Goal: Find specific page/section: Locate a particular part of the current website

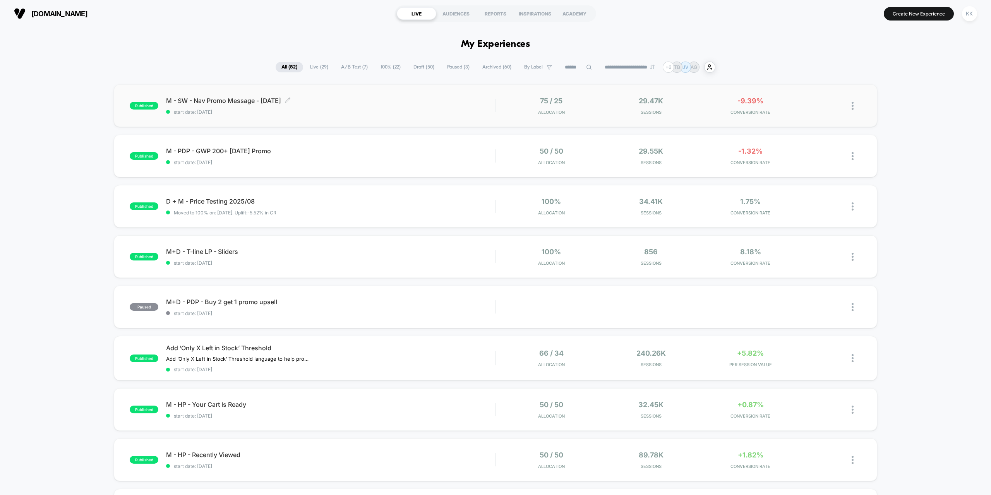
click at [405, 103] on span "M - SW - Nav Promo Message - [DATE] Click to edit experience details" at bounding box center [330, 101] width 329 height 8
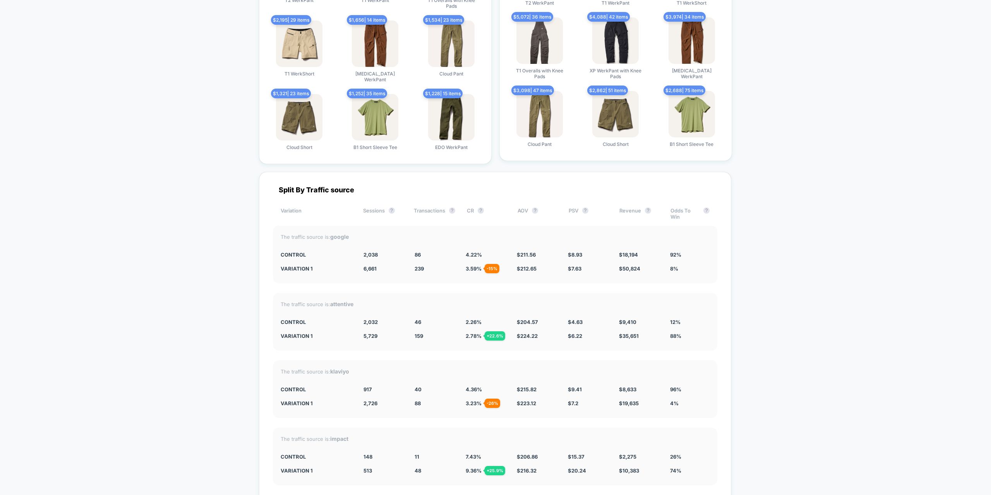
scroll to position [2206, 0]
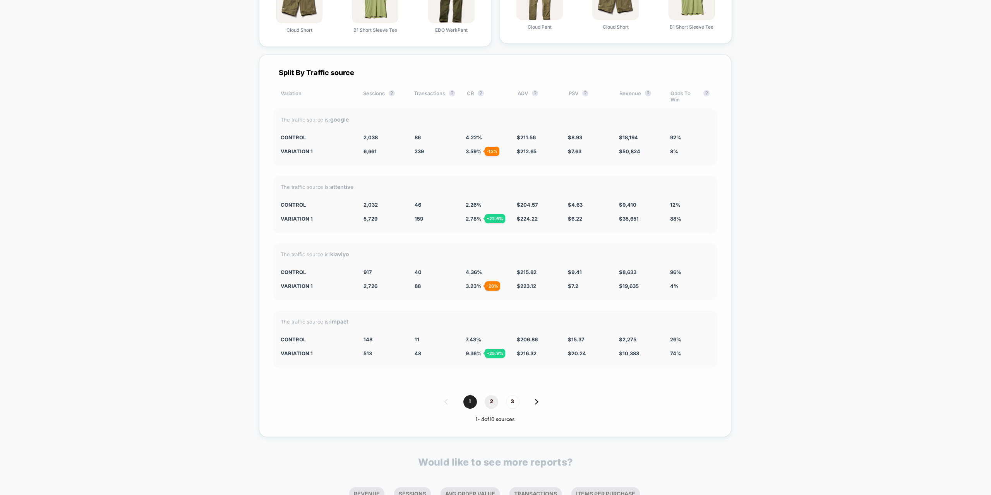
click at [492, 396] on span "2" at bounding box center [492, 402] width 14 height 14
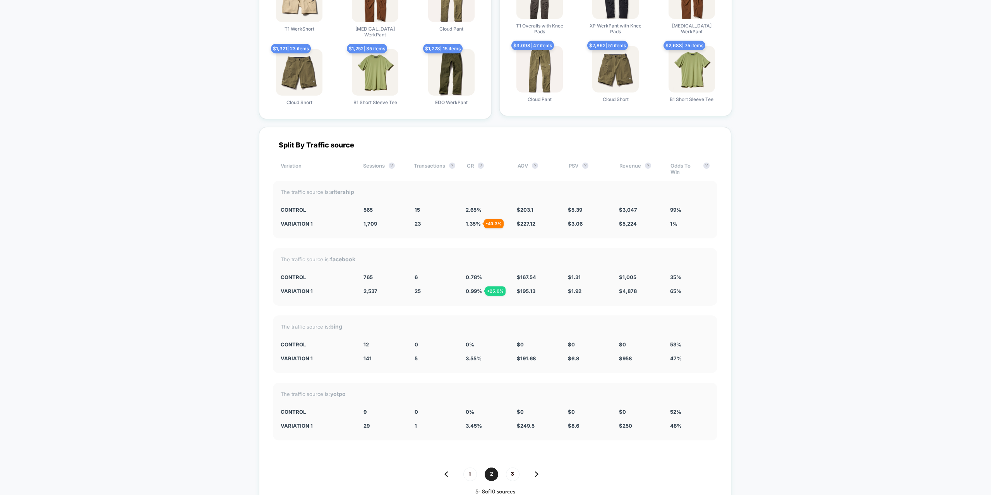
scroll to position [2129, 0]
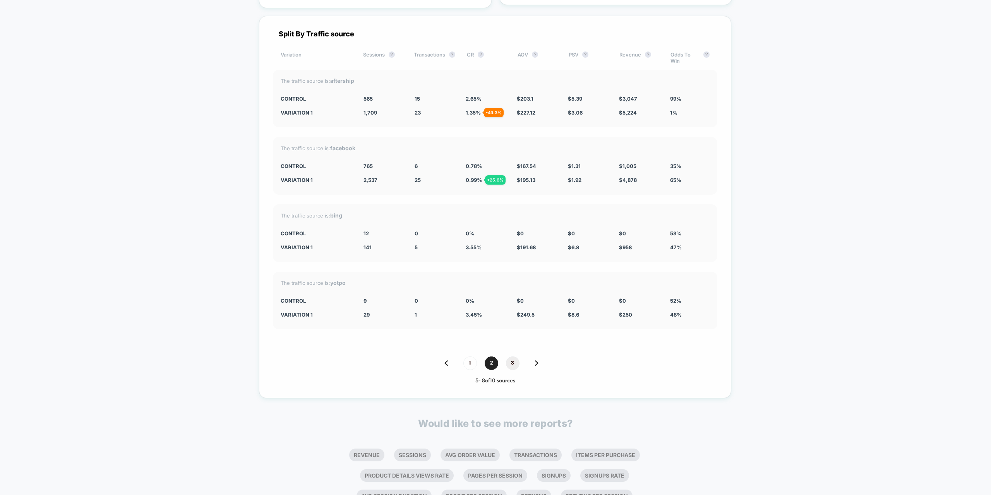
click at [510, 357] on span "3" at bounding box center [513, 364] width 14 height 14
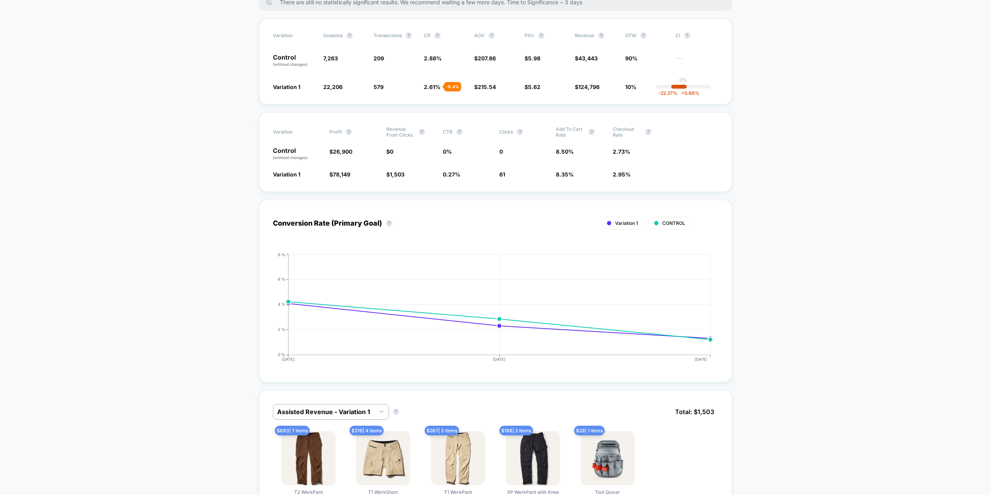
scroll to position [94, 0]
